Goal: Task Accomplishment & Management: Manage account settings

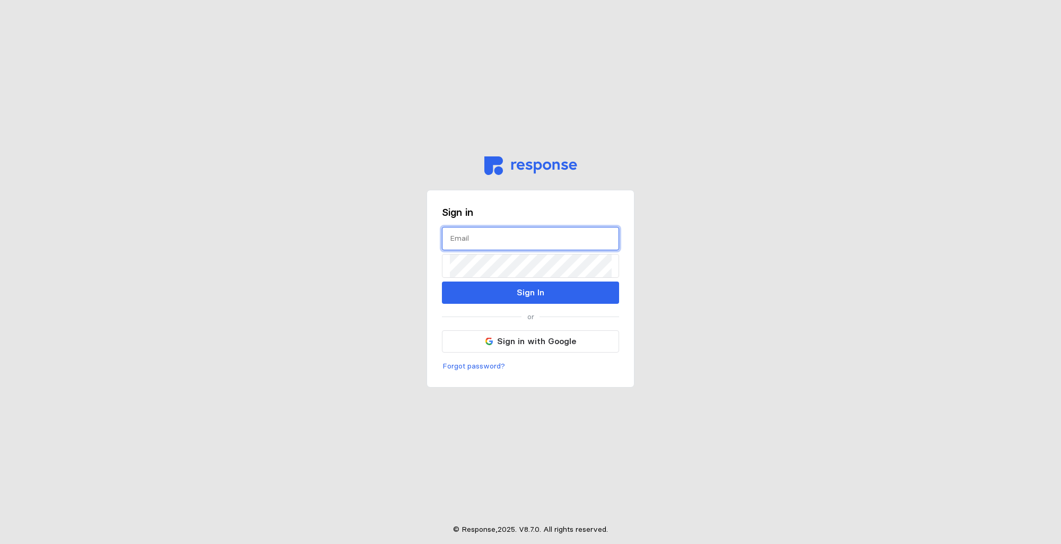
click at [461, 239] on input "text" at bounding box center [530, 239] width 161 height 23
type input "cathy.cowden@caddosheriff.org"
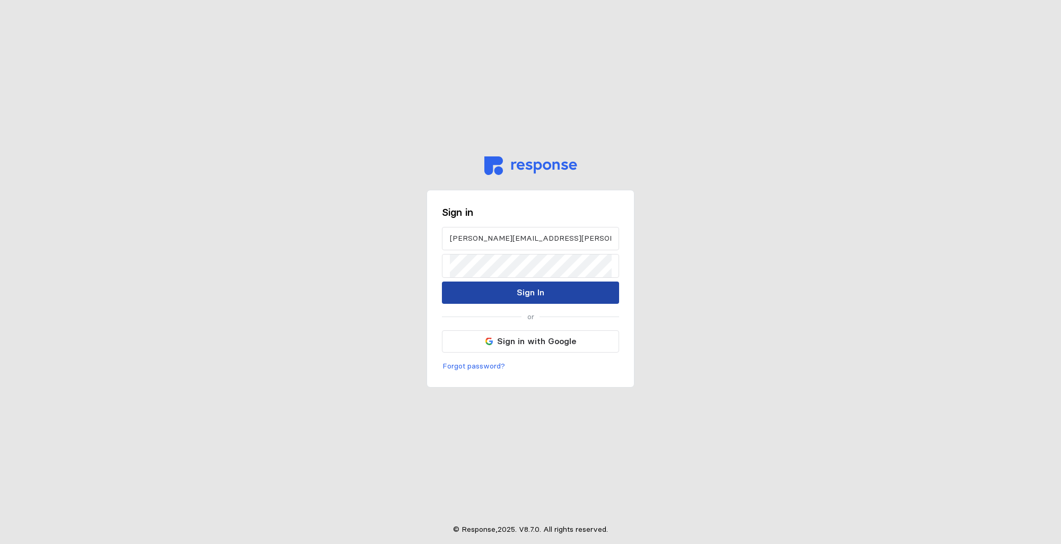
click at [513, 290] on button "Sign In" at bounding box center [530, 293] width 177 height 22
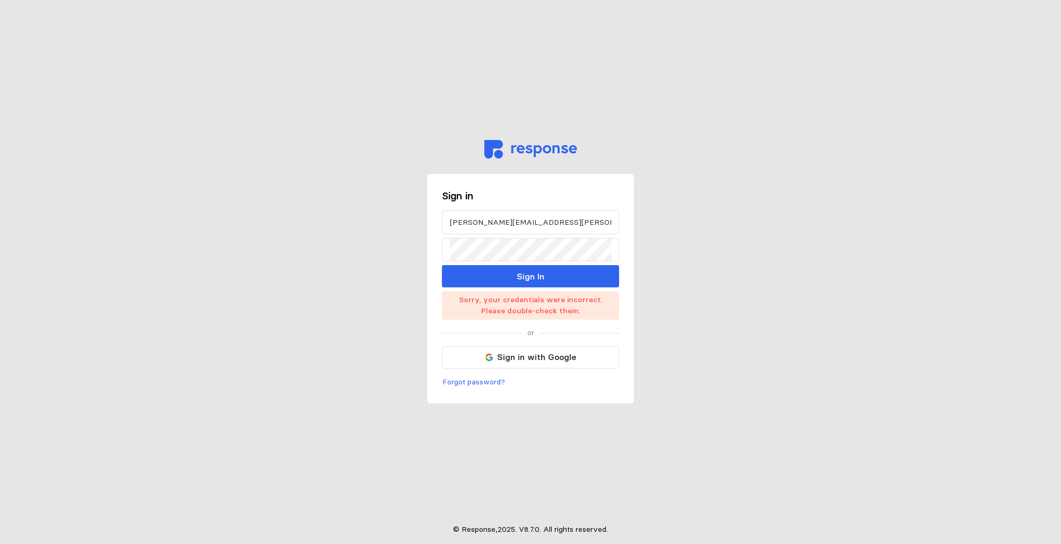
click at [713, 223] on main "Sign in cathy.cowden@caddosheriff.org Sign In Sorry, your credentials were inco…" at bounding box center [530, 272] width 1061 height 544
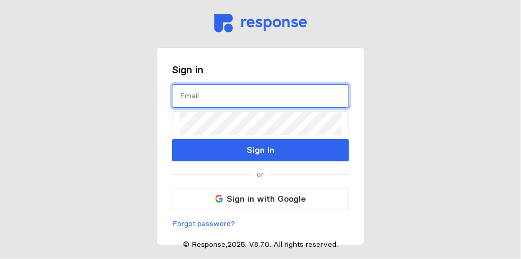
click at [215, 103] on input "text" at bounding box center [260, 96] width 161 height 23
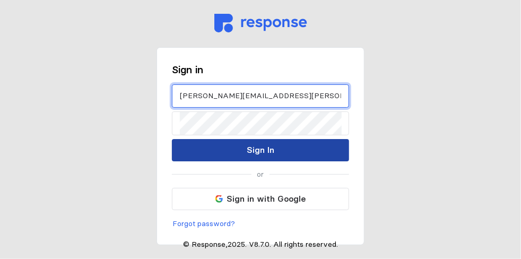
type input "cathy.cowden@caddosheriff.org"
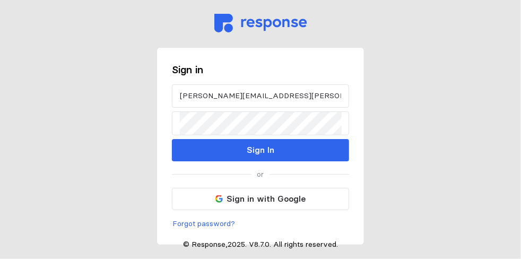
drag, startPoint x: 282, startPoint y: 146, endPoint x: 286, endPoint y: 143, distance: 5.6
click at [286, 144] on button "Sign In" at bounding box center [260, 150] width 177 height 22
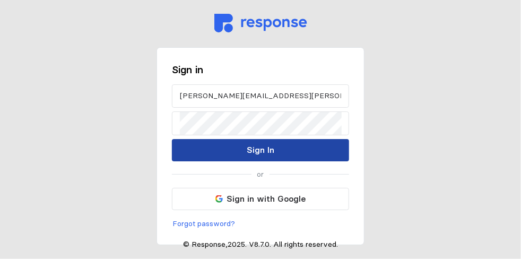
click at [264, 154] on p "Sign In" at bounding box center [261, 149] width 28 height 13
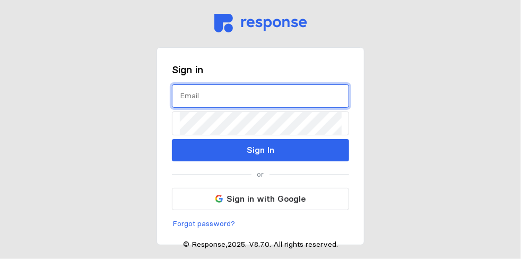
click at [185, 95] on input "text" at bounding box center [260, 96] width 161 height 23
click at [184, 99] on input "text" at bounding box center [260, 96] width 161 height 23
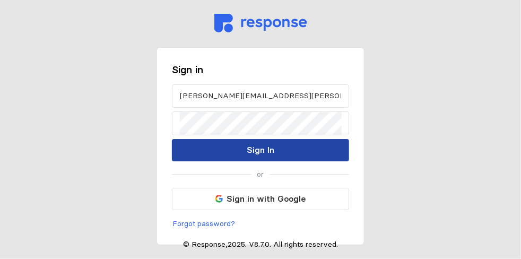
click at [199, 150] on button "Sign In" at bounding box center [260, 150] width 177 height 22
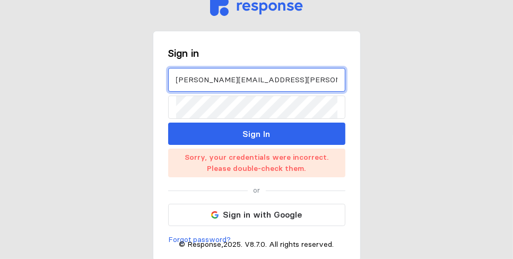
click at [264, 76] on input "cathy.cowden@caddosheeriff.org" at bounding box center [256, 79] width 161 height 23
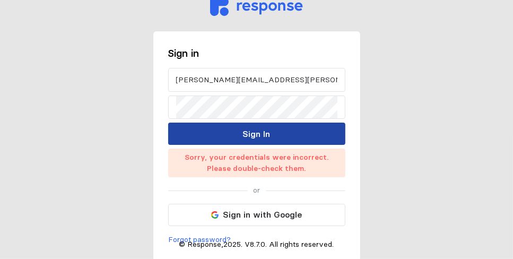
click at [269, 138] on p "Sign In" at bounding box center [257, 133] width 28 height 13
click at [258, 133] on p "Sign In" at bounding box center [257, 133] width 28 height 13
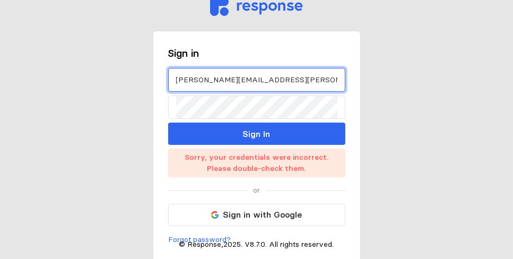
click at [179, 81] on input "[PERSON_NAME][EMAIL_ADDRESS][PERSON_NAME][DOMAIN_NAME]" at bounding box center [256, 79] width 161 height 23
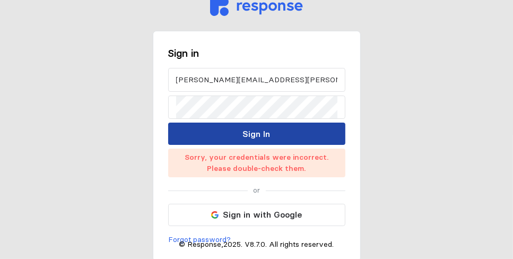
click at [258, 133] on p "Sign In" at bounding box center [257, 133] width 28 height 13
click at [259, 133] on p "Sign In" at bounding box center [257, 133] width 28 height 13
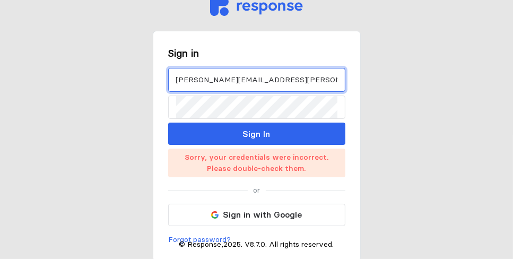
click at [180, 76] on input "Cathy.cowden@caddosheriff.org" at bounding box center [256, 79] width 161 height 23
click at [180, 79] on input "Cathy.cowden@caddosheriff.org" at bounding box center [256, 79] width 161 height 23
type input "cathy..cowden@caddosheriff.org"
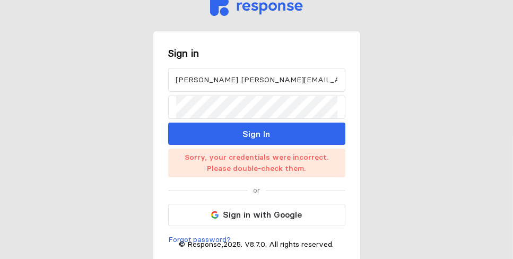
drag, startPoint x: 230, startPoint y: 169, endPoint x: 304, endPoint y: 28, distance: 159.4
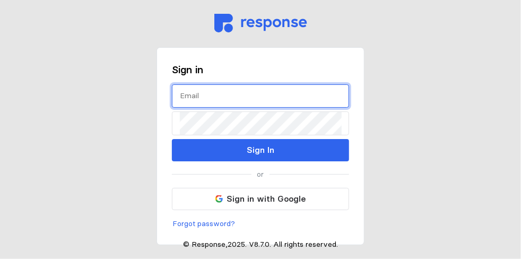
drag, startPoint x: 191, startPoint y: 94, endPoint x: 362, endPoint y: 91, distance: 171.4
click at [192, 95] on input "text" at bounding box center [260, 96] width 161 height 23
click at [238, 99] on input "[PERSON_NAME]. [PERSON_NAME]@" at bounding box center [260, 96] width 161 height 23
click at [255, 101] on input "[PERSON_NAME]. [PERSON_NAME]@" at bounding box center [260, 96] width 161 height 23
drag, startPoint x: 240, startPoint y: 97, endPoint x: 327, endPoint y: 107, distance: 87.6
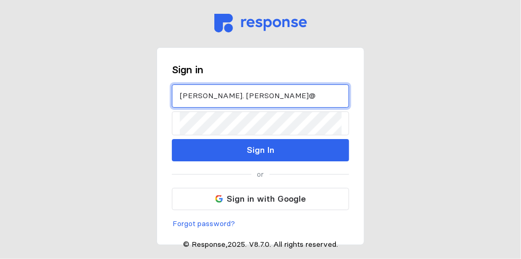
click at [262, 101] on input "[PERSON_NAME]. [PERSON_NAME]@" at bounding box center [260, 96] width 161 height 23
type input "C"
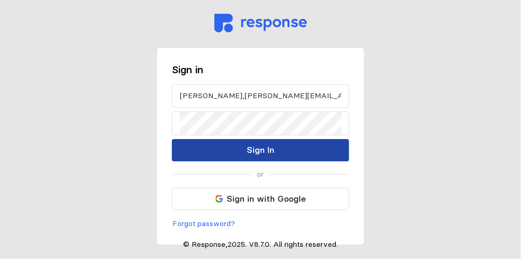
click at [244, 146] on button "Sign In" at bounding box center [260, 150] width 177 height 22
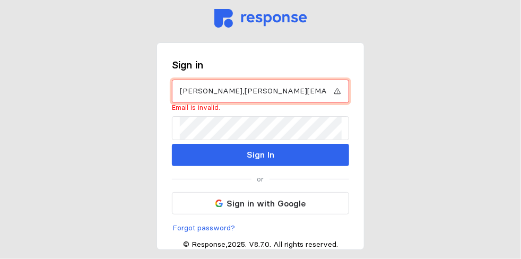
click at [268, 91] on input "cathy,cowden@caddosheiff.org" at bounding box center [253, 91] width 146 height 23
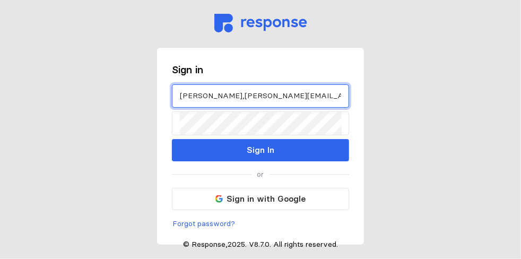
click at [280, 93] on input "cathy,cowden@caddosheriffff.org" at bounding box center [260, 96] width 161 height 23
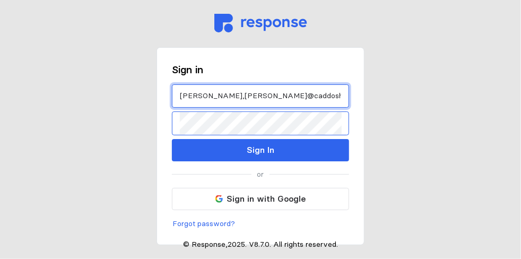
type input "cathy,cowden@caddosheriff..org"
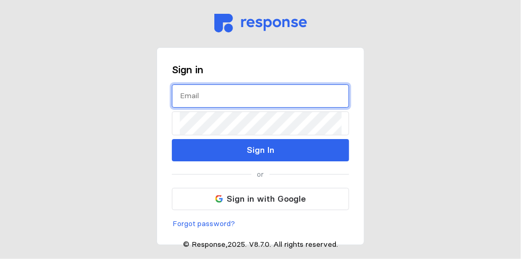
click at [202, 101] on input "text" at bounding box center [260, 96] width 161 height 23
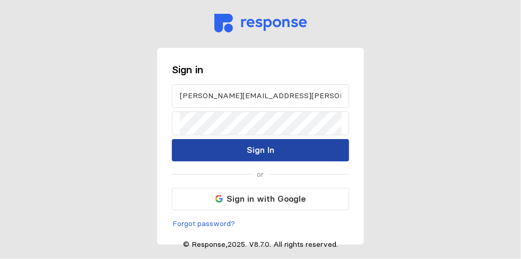
click at [242, 150] on button "Sign In" at bounding box center [260, 150] width 177 height 22
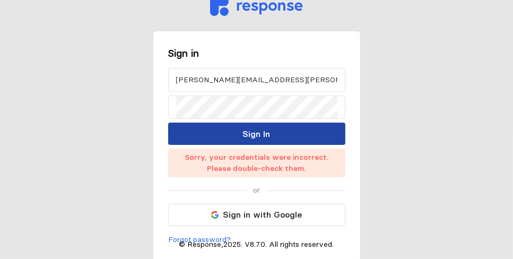
click at [276, 129] on button "Sign In" at bounding box center [256, 134] width 177 height 22
click at [252, 130] on p "Sign In" at bounding box center [257, 133] width 28 height 13
click at [248, 138] on p "Sign In" at bounding box center [257, 133] width 28 height 13
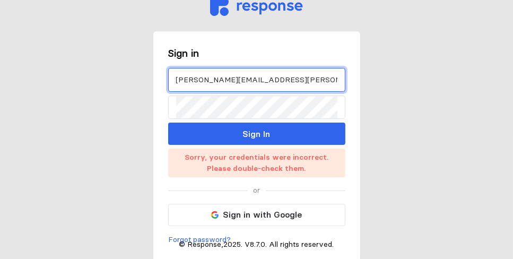
click at [318, 83] on input "[PERSON_NAME][EMAIL_ADDRESS][PERSON_NAME][DOMAIN_NAME]" at bounding box center [256, 79] width 161 height 23
type input "[PERSON_NAME][EMAIL_ADDRESS][PERSON_NAME][DOMAIN_NAME]"
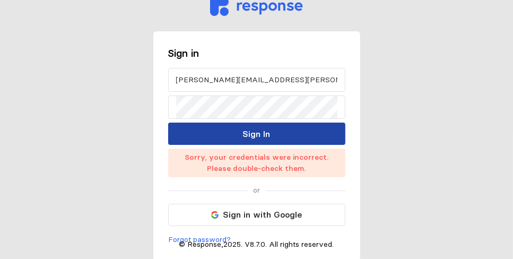
click at [267, 134] on p "Sign In" at bounding box center [257, 133] width 28 height 13
click at [275, 134] on button "Sign In" at bounding box center [256, 134] width 177 height 22
click at [259, 135] on p "Sign In" at bounding box center [257, 133] width 28 height 13
click at [251, 136] on p "Sign In" at bounding box center [257, 133] width 28 height 13
click at [249, 129] on p "Sign In" at bounding box center [257, 133] width 28 height 13
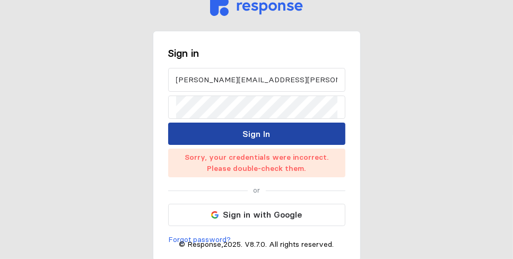
click at [250, 129] on p "Sign In" at bounding box center [257, 133] width 28 height 13
click at [274, 137] on button "Sign In" at bounding box center [256, 134] width 177 height 22
click at [254, 135] on p "Sign In" at bounding box center [257, 133] width 28 height 13
click at [255, 134] on p "Sign In" at bounding box center [257, 133] width 28 height 13
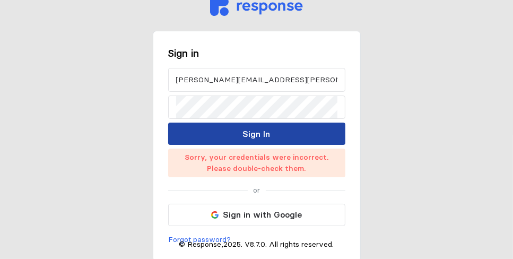
click at [254, 133] on p "Sign In" at bounding box center [257, 133] width 28 height 13
click at [251, 134] on p "Sign In" at bounding box center [257, 133] width 28 height 13
click at [223, 142] on button "Sign In" at bounding box center [256, 134] width 177 height 22
click at [243, 132] on p "Sign In" at bounding box center [257, 133] width 28 height 13
click at [244, 131] on p "Sign In" at bounding box center [257, 133] width 28 height 13
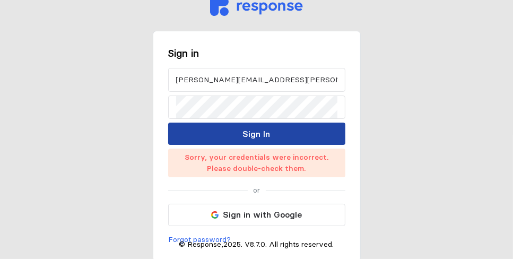
click at [265, 135] on p "Sign In" at bounding box center [257, 133] width 28 height 13
click at [266, 135] on p "Sign In" at bounding box center [257, 133] width 28 height 13
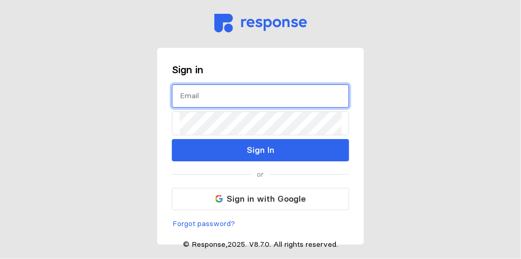
click at [190, 102] on input "text" at bounding box center [260, 96] width 161 height 23
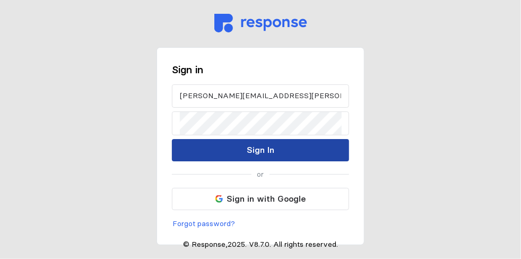
click at [226, 149] on button "Sign In" at bounding box center [260, 150] width 177 height 22
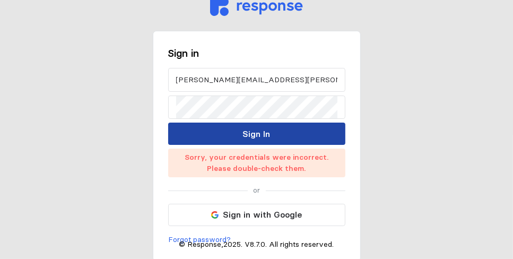
click at [267, 136] on p "Sign In" at bounding box center [257, 133] width 28 height 13
click at [265, 135] on p "Sign In" at bounding box center [257, 133] width 28 height 13
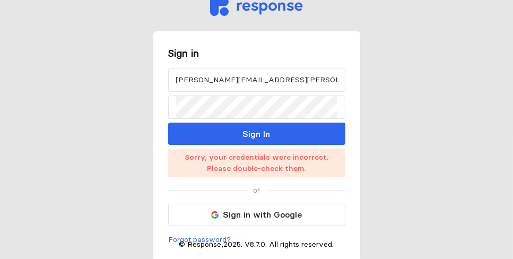
scroll to position [2, 0]
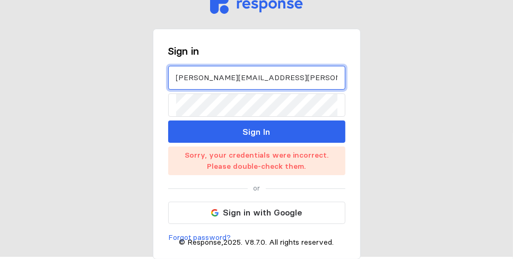
click at [295, 76] on input "[PERSON_NAME][EMAIL_ADDRESS][PERSON_NAME][DOMAIN_NAME]" at bounding box center [256, 77] width 161 height 23
type input "c"
type input "[PERSON_NAME][EMAIL_ADDRESS][PERSON_NAME][DOMAIN_NAME]"
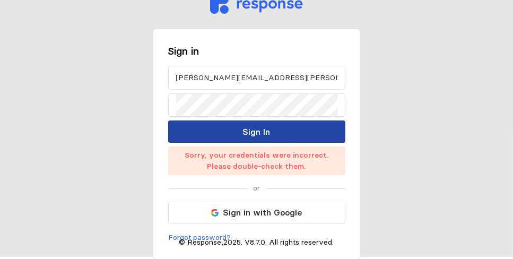
click at [242, 137] on button "Sign In" at bounding box center [256, 131] width 177 height 22
click at [249, 135] on p "Sign In" at bounding box center [257, 131] width 28 height 13
click at [246, 139] on button "Sign In" at bounding box center [256, 131] width 177 height 22
click at [269, 137] on p "Sign In" at bounding box center [257, 131] width 28 height 13
